Goal: Information Seeking & Learning: Learn about a topic

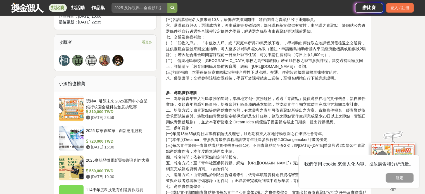
scroll to position [391, 0]
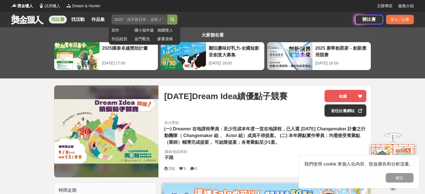
click at [127, 20] on input "search" at bounding box center [139, 20] width 56 height 10
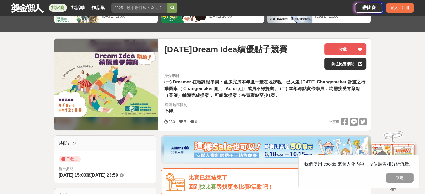
scroll to position [56, 0]
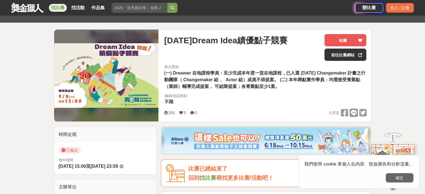
click at [401, 180] on button "確定" at bounding box center [399, 177] width 28 height 9
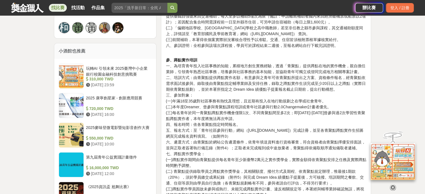
scroll to position [419, 0]
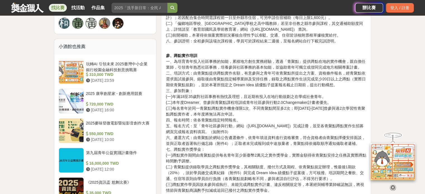
click at [59, 9] on link "找比賽" at bounding box center [58, 8] width 18 height 8
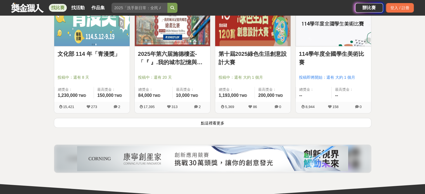
scroll to position [698, 0]
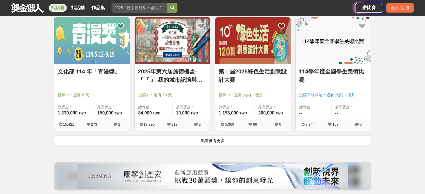
click at [244, 46] on img at bounding box center [252, 40] width 75 height 47
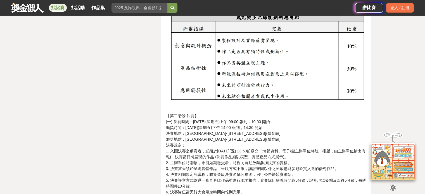
scroll to position [1201, 0]
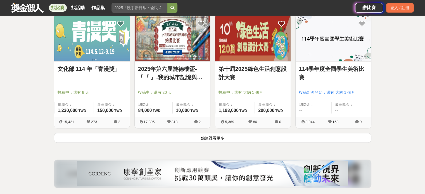
scroll to position [698, 0]
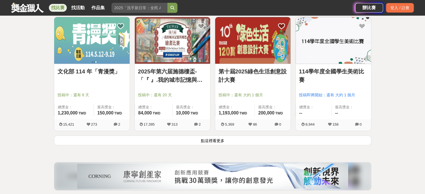
click at [150, 38] on img at bounding box center [172, 40] width 75 height 47
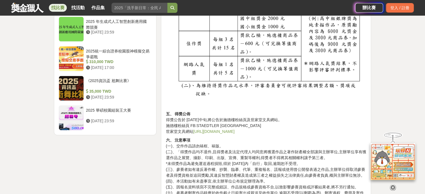
scroll to position [754, 0]
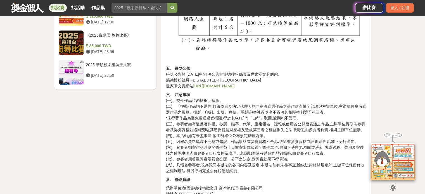
click at [27, 13] on div "找比賽 找活動 作品集 寫作 國小低年級 [DEMOGRAPHIC_DATA]雙人 作品組別 金門觀光 參賽資格" at bounding box center [183, 8] width 344 height 16
click at [27, 11] on link at bounding box center [28, 7] width 34 height 11
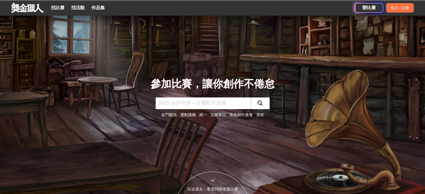
click at [197, 104] on input "text" at bounding box center [203, 103] width 95 height 12
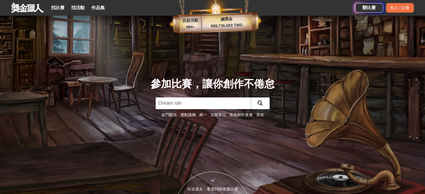
type input "Dream idea"
click button "submit" at bounding box center [260, 103] width 19 height 12
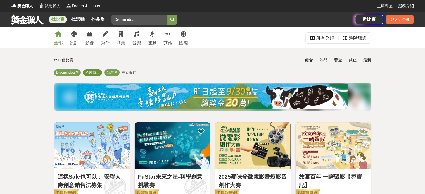
click at [93, 74] on span "尚未截止" at bounding box center [92, 72] width 15 height 4
click at [140, 76] on div "Dream idea 尚未截止 台灣 重置條件" at bounding box center [212, 73] width 317 height 9
click at [128, 69] on div "Dream idea 尚未截止 台灣 重置條件" at bounding box center [212, 73] width 317 height 9
click at [129, 70] on span "重置條件" at bounding box center [129, 72] width 15 height 4
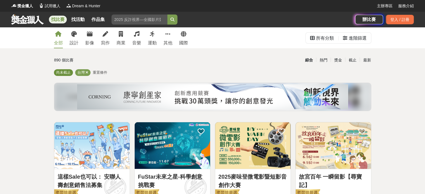
click at [65, 70] on span "尚未截止" at bounding box center [63, 72] width 15 height 4
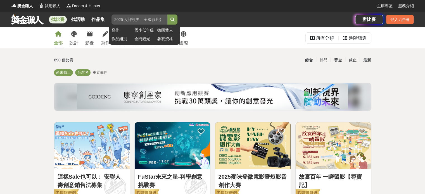
click at [177, 18] on button "submit" at bounding box center [172, 20] width 10 height 10
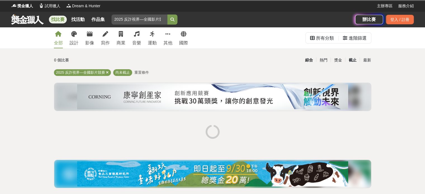
click at [357, 62] on div "截止" at bounding box center [352, 60] width 15 height 10
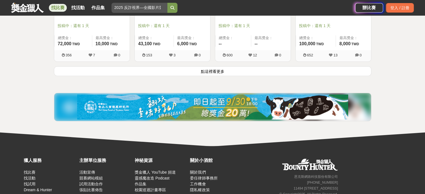
scroll to position [782, 0]
